Goal: Transaction & Acquisition: Purchase product/service

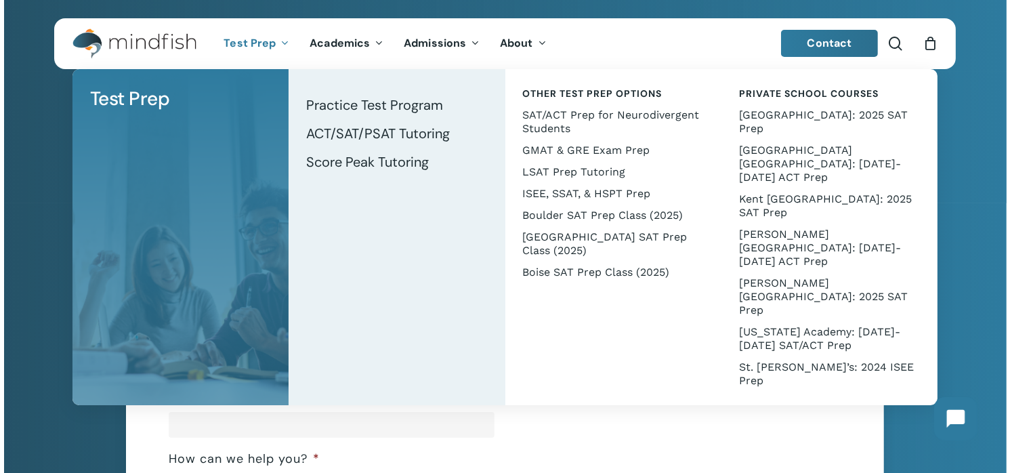
click at [255, 43] on span "Test Prep" at bounding box center [250, 43] width 52 height 14
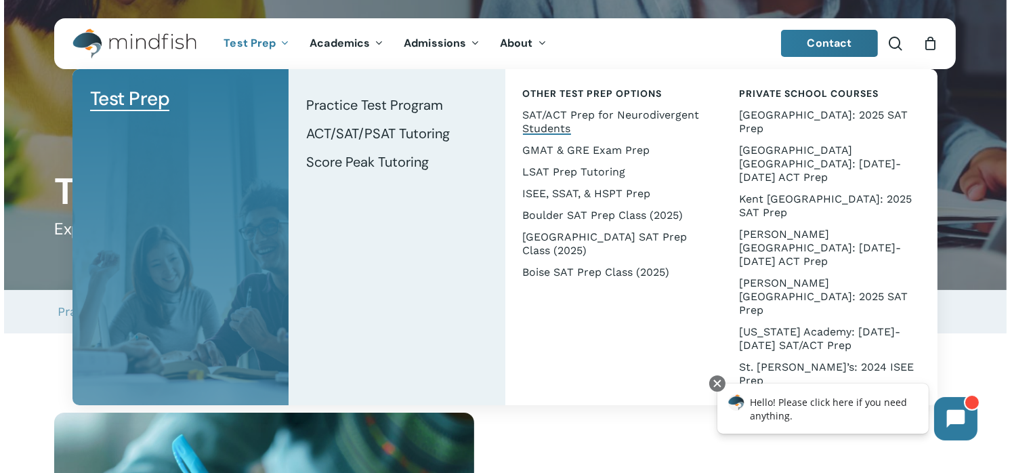
click at [577, 113] on span "SAT/ACT Prep for Neurodivergent Students" at bounding box center [611, 121] width 177 height 26
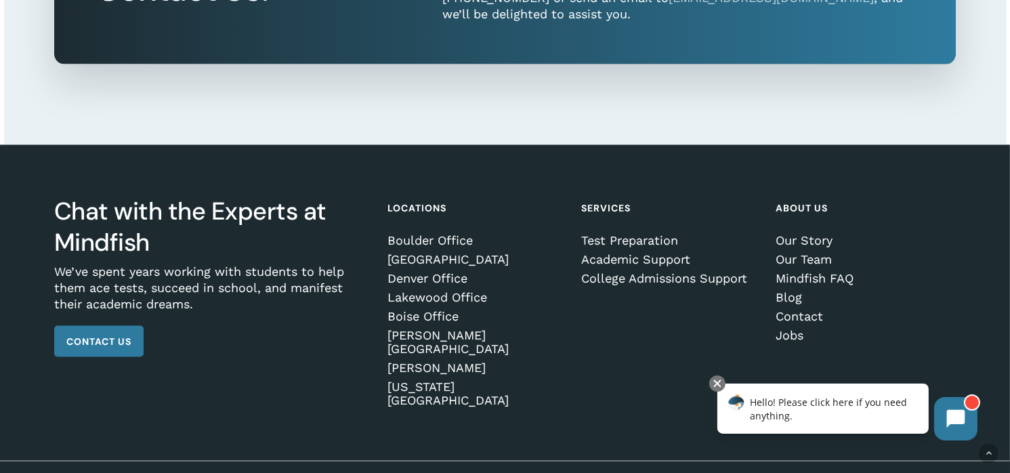
scroll to position [2167, 0]
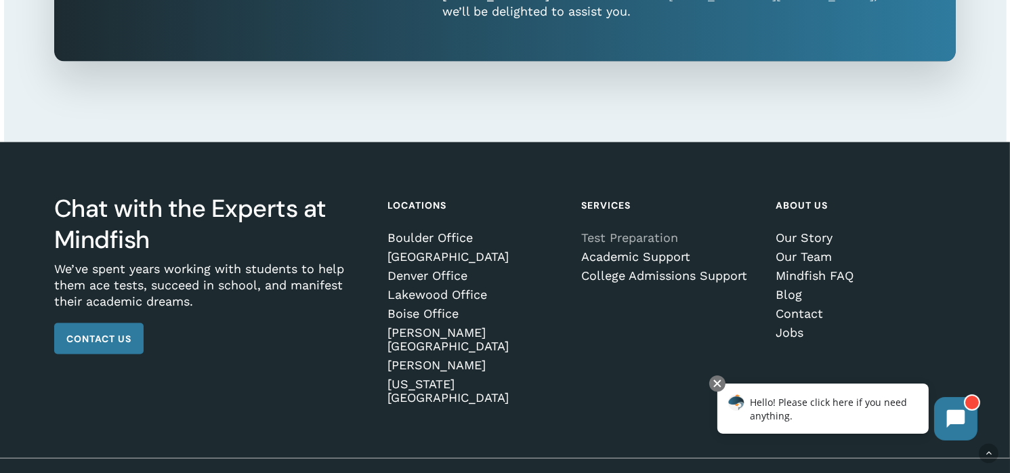
click at [659, 236] on link "Test Preparation" at bounding box center [670, 238] width 176 height 14
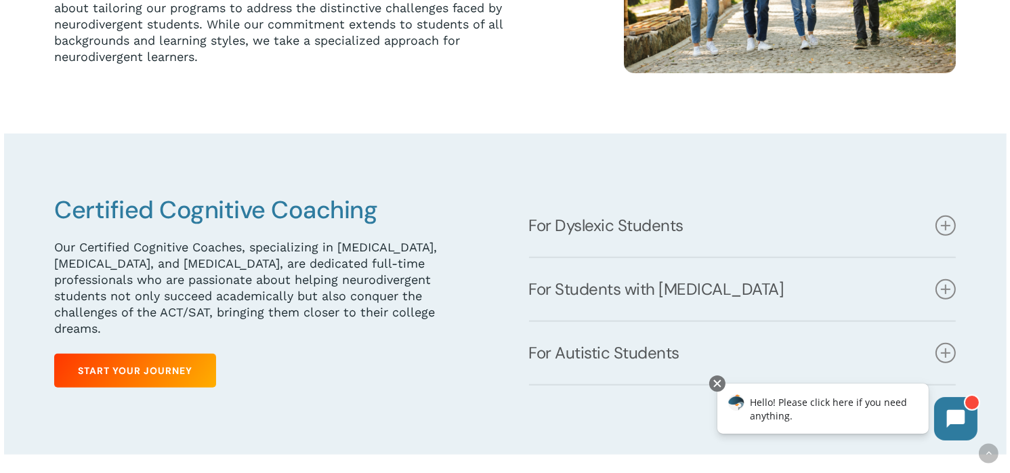
scroll to position [542, 0]
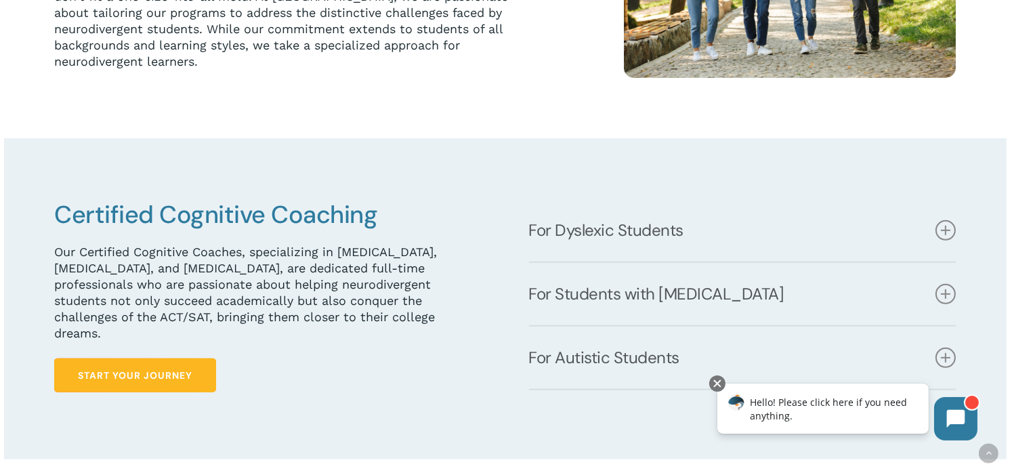
click at [123, 369] on span "Start Your Journey" at bounding box center [135, 376] width 115 height 14
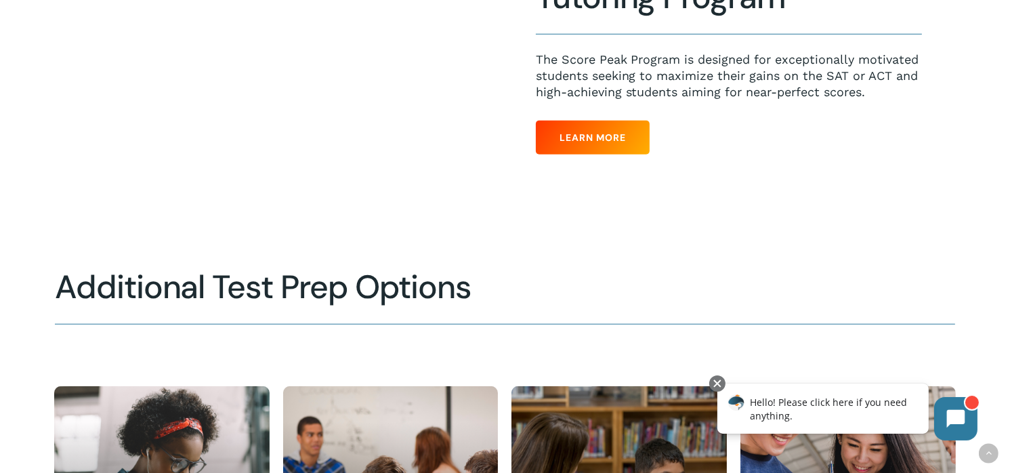
scroll to position [1208, 0]
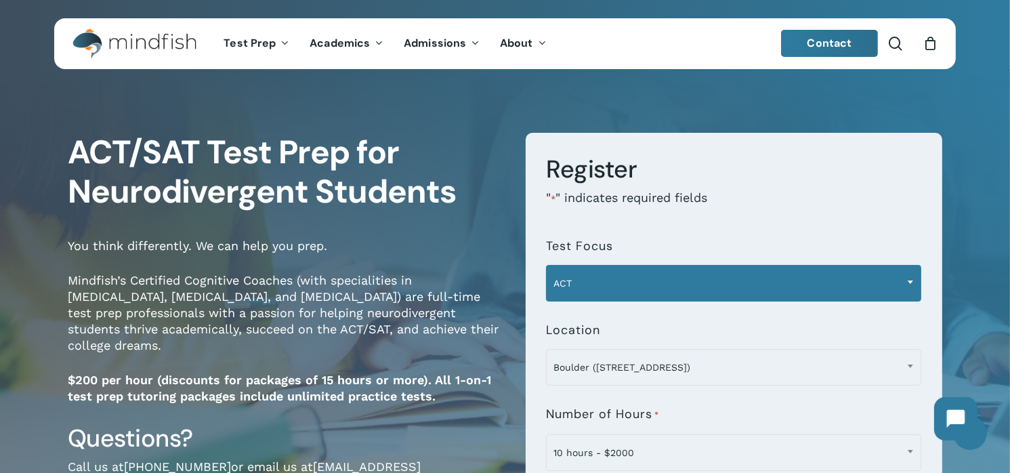
click at [593, 280] on span "ACT" at bounding box center [734, 283] width 374 height 28
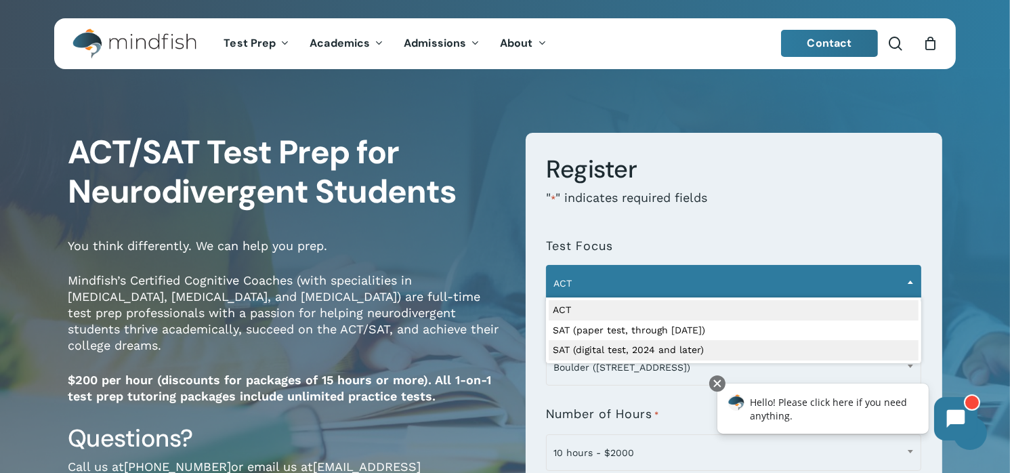
select select "**********"
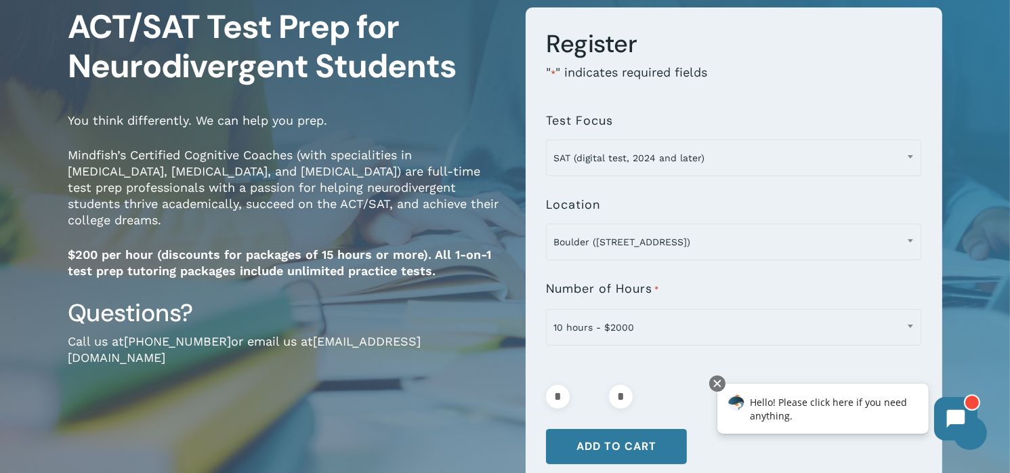
scroll to position [138, 0]
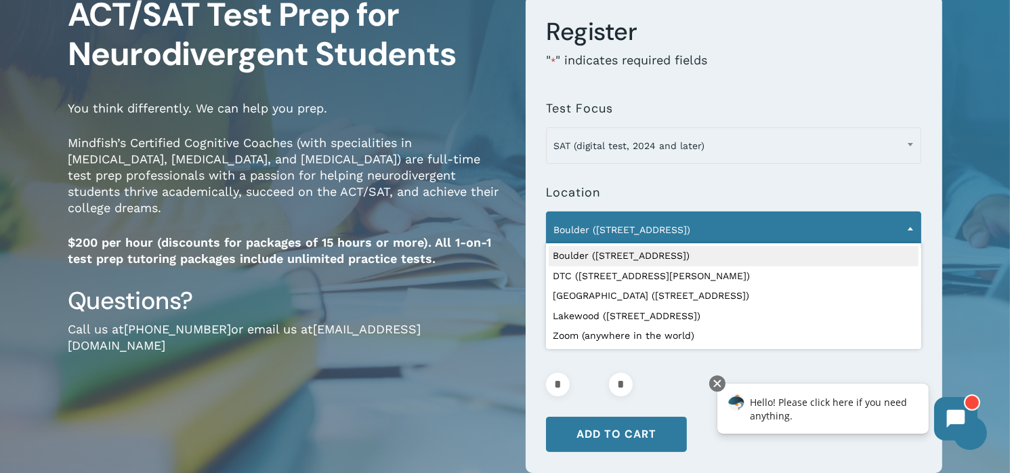
click at [717, 215] on span "Boulder ([STREET_ADDRESS])" at bounding box center [734, 229] width 374 height 28
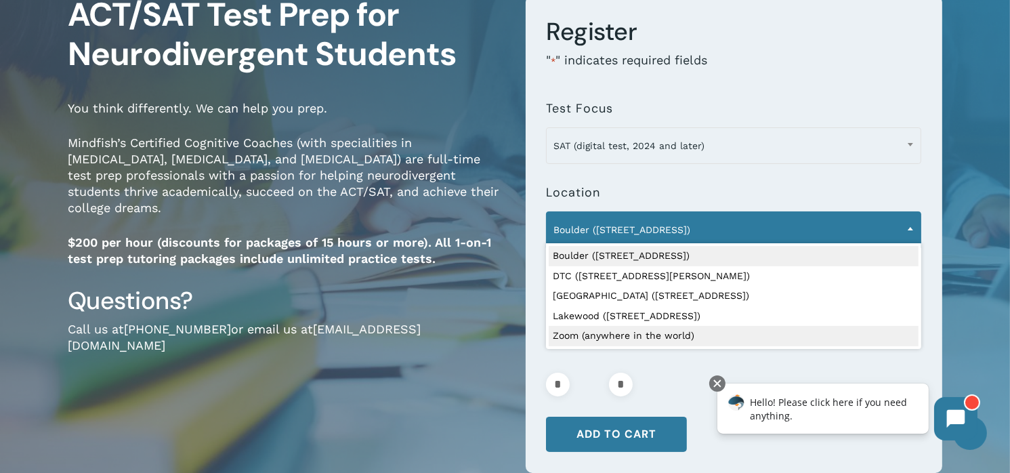
select select "**********"
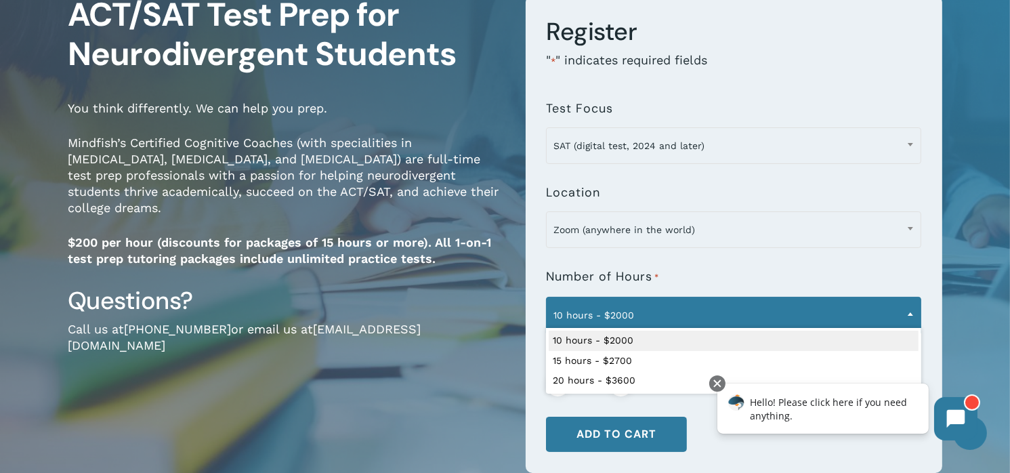
click at [661, 315] on span "10 hours - $2000" at bounding box center [734, 315] width 374 height 28
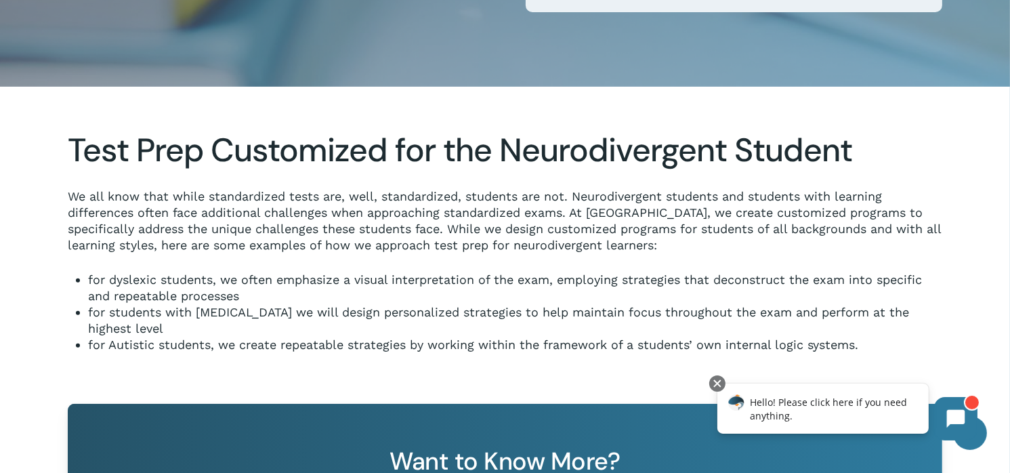
scroll to position [603, 0]
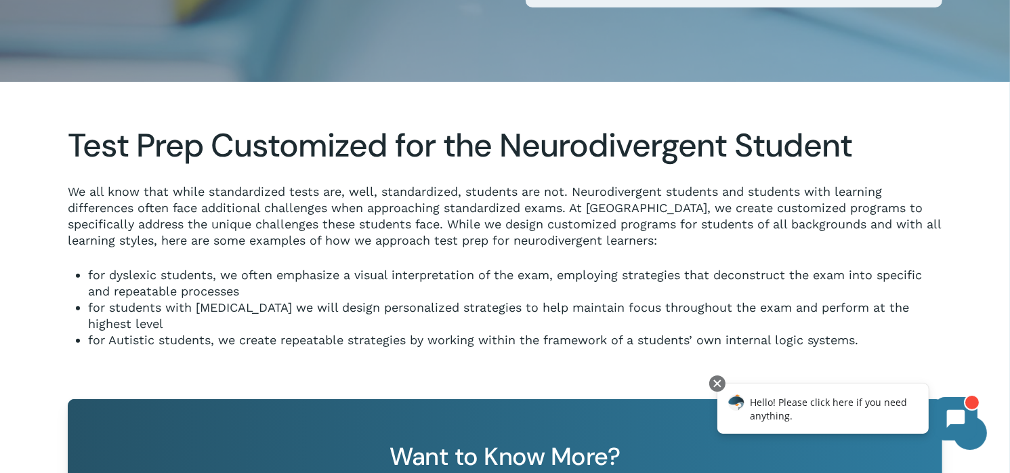
click at [528, 358] on div at bounding box center [505, 252] width 1003 height 293
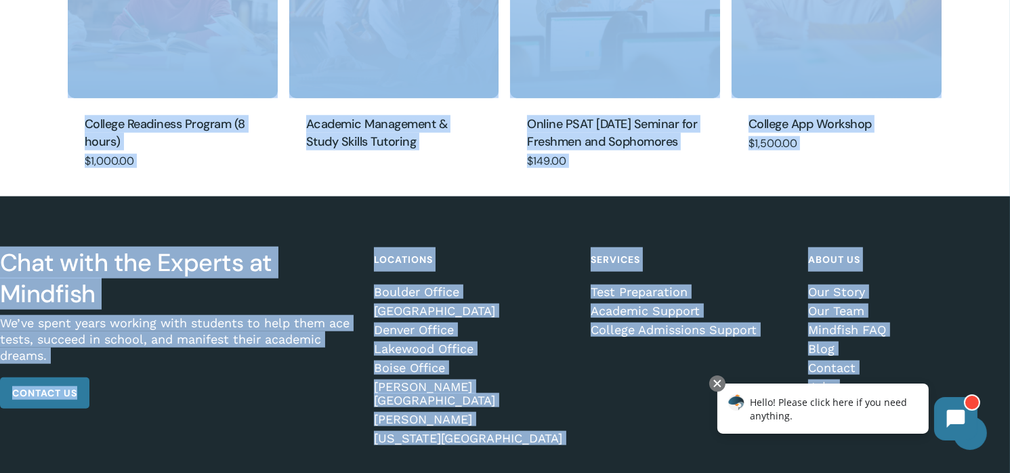
scroll to position [1448, 0]
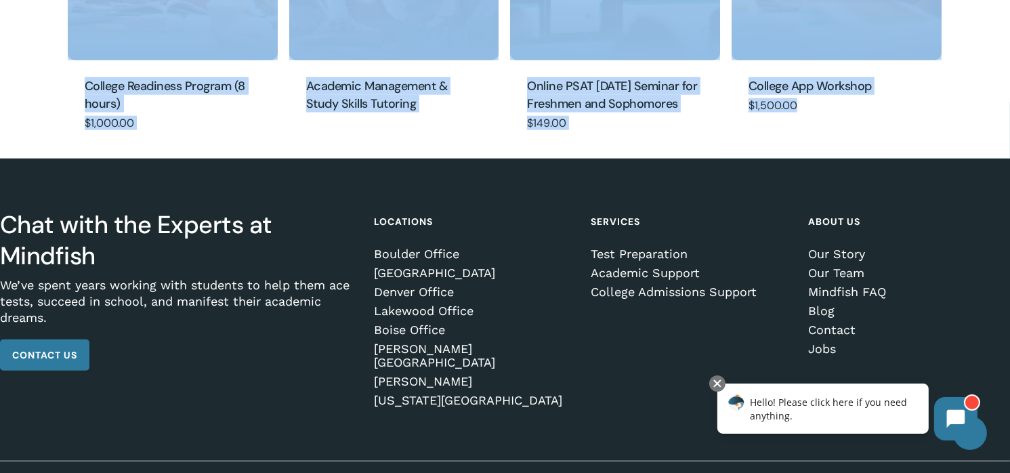
drag, startPoint x: 62, startPoint y: 110, endPoint x: 816, endPoint y: 136, distance: 753.9
copy div "**********"
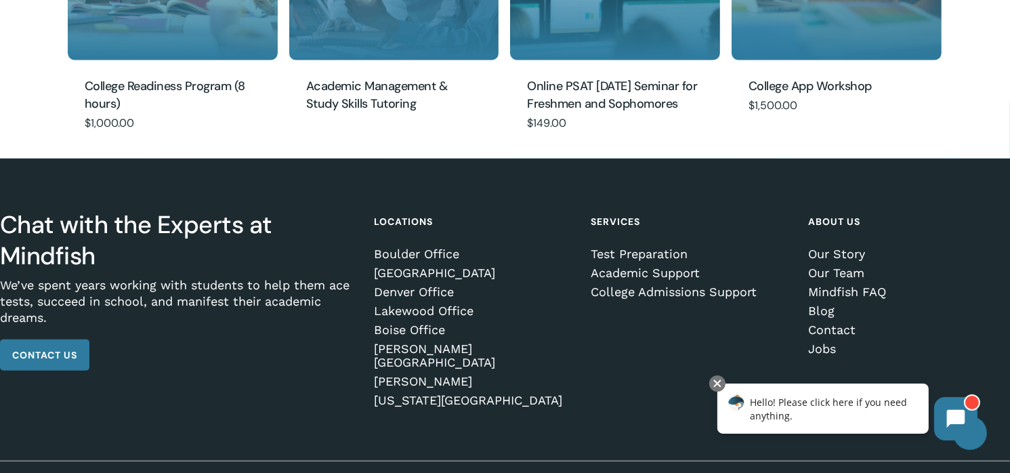
click at [753, 159] on div "Chat with the Experts at Mindfish We’ve spent years working with students to he…" at bounding box center [505, 310] width 1010 height 302
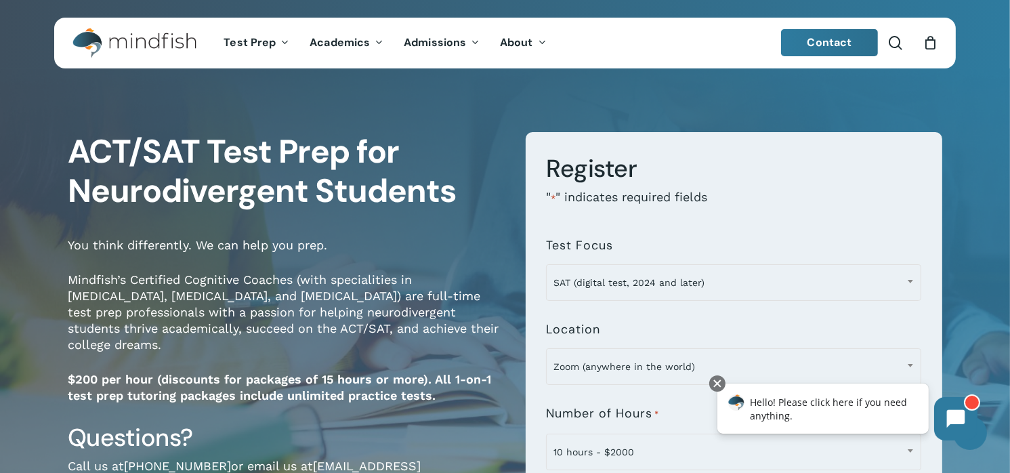
scroll to position [0, 0]
